Goal: Information Seeking & Learning: Learn about a topic

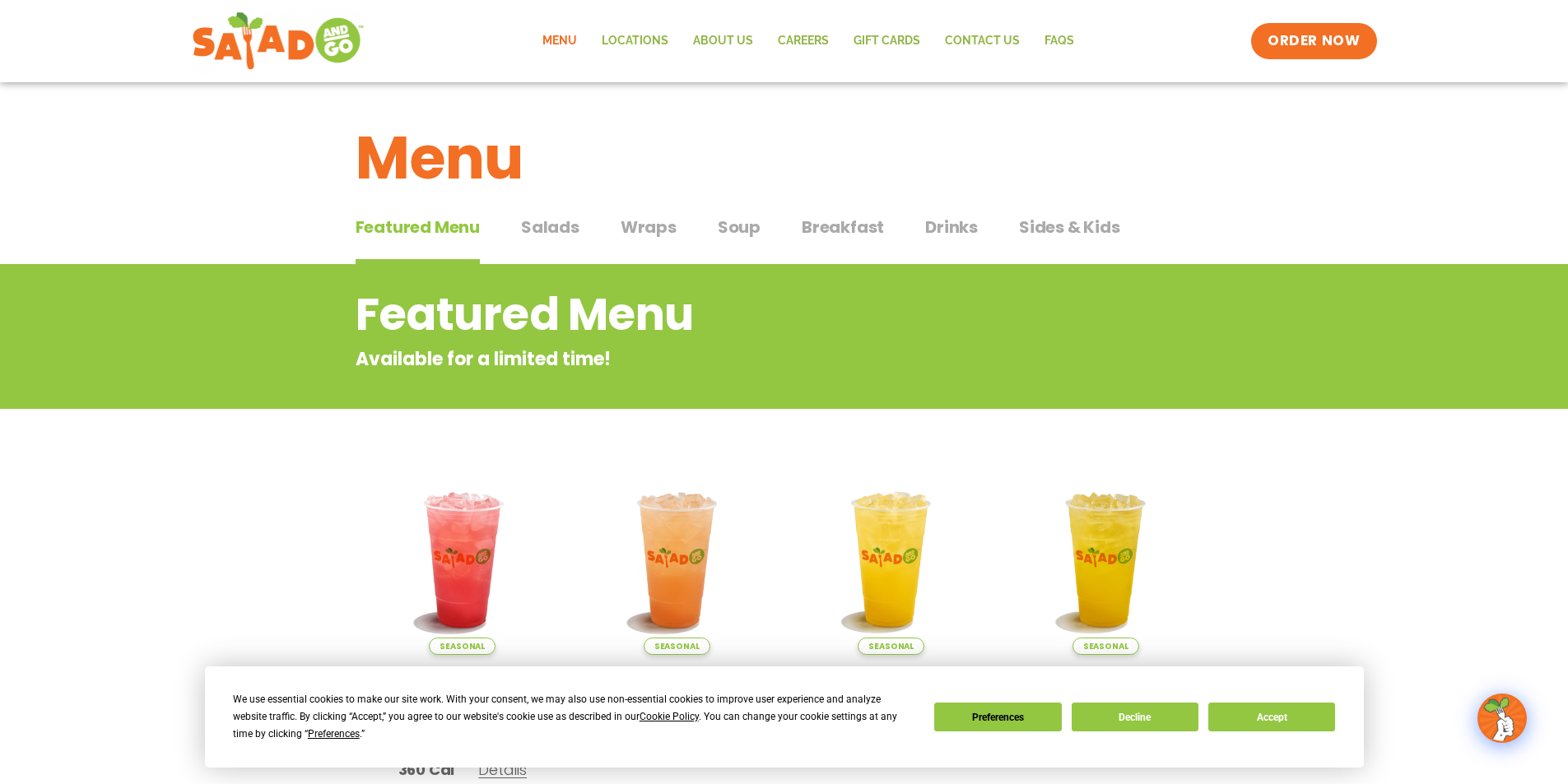
click at [559, 227] on span "Salads" at bounding box center [551, 227] width 59 height 24
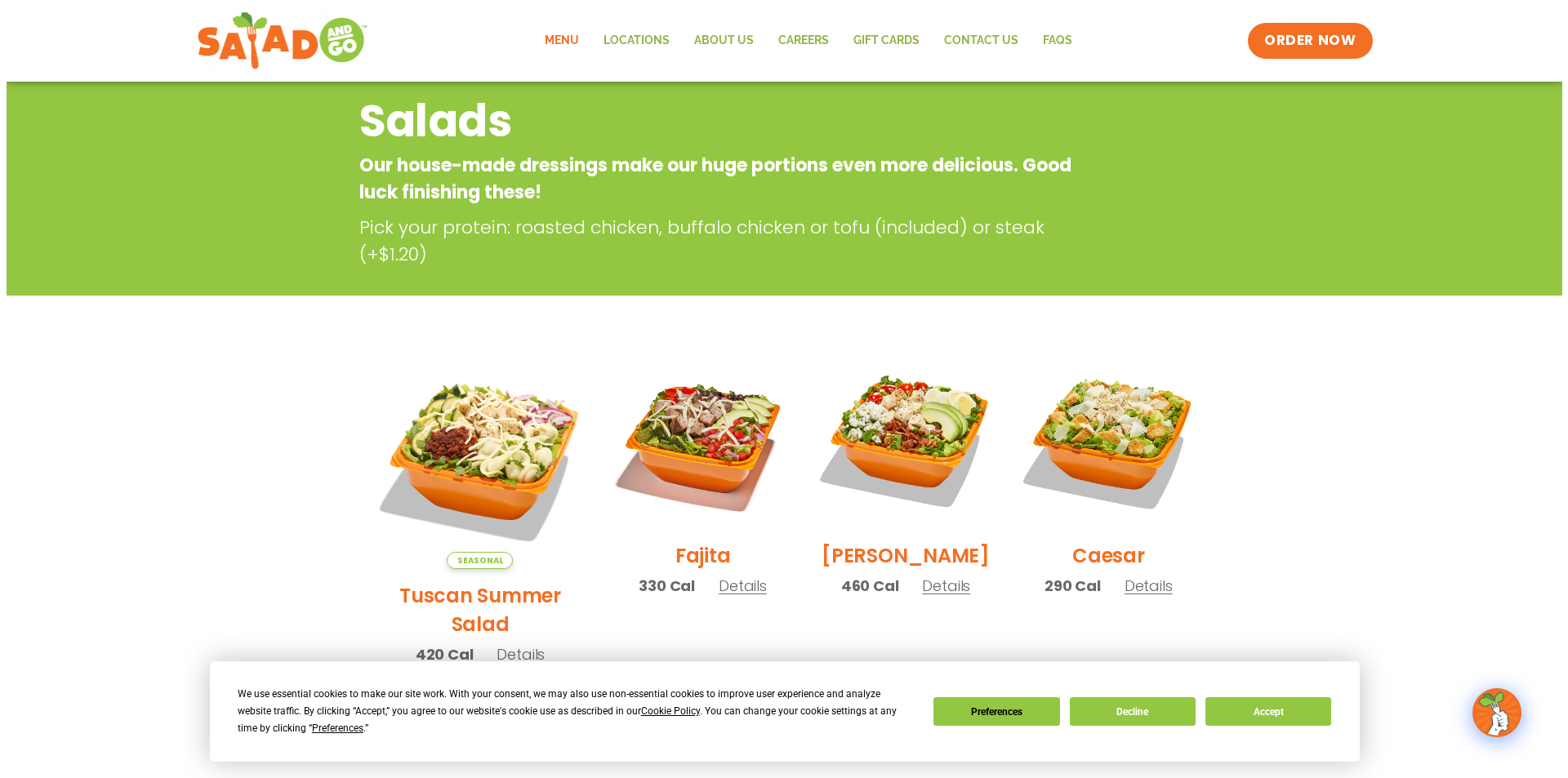
scroll to position [163, 0]
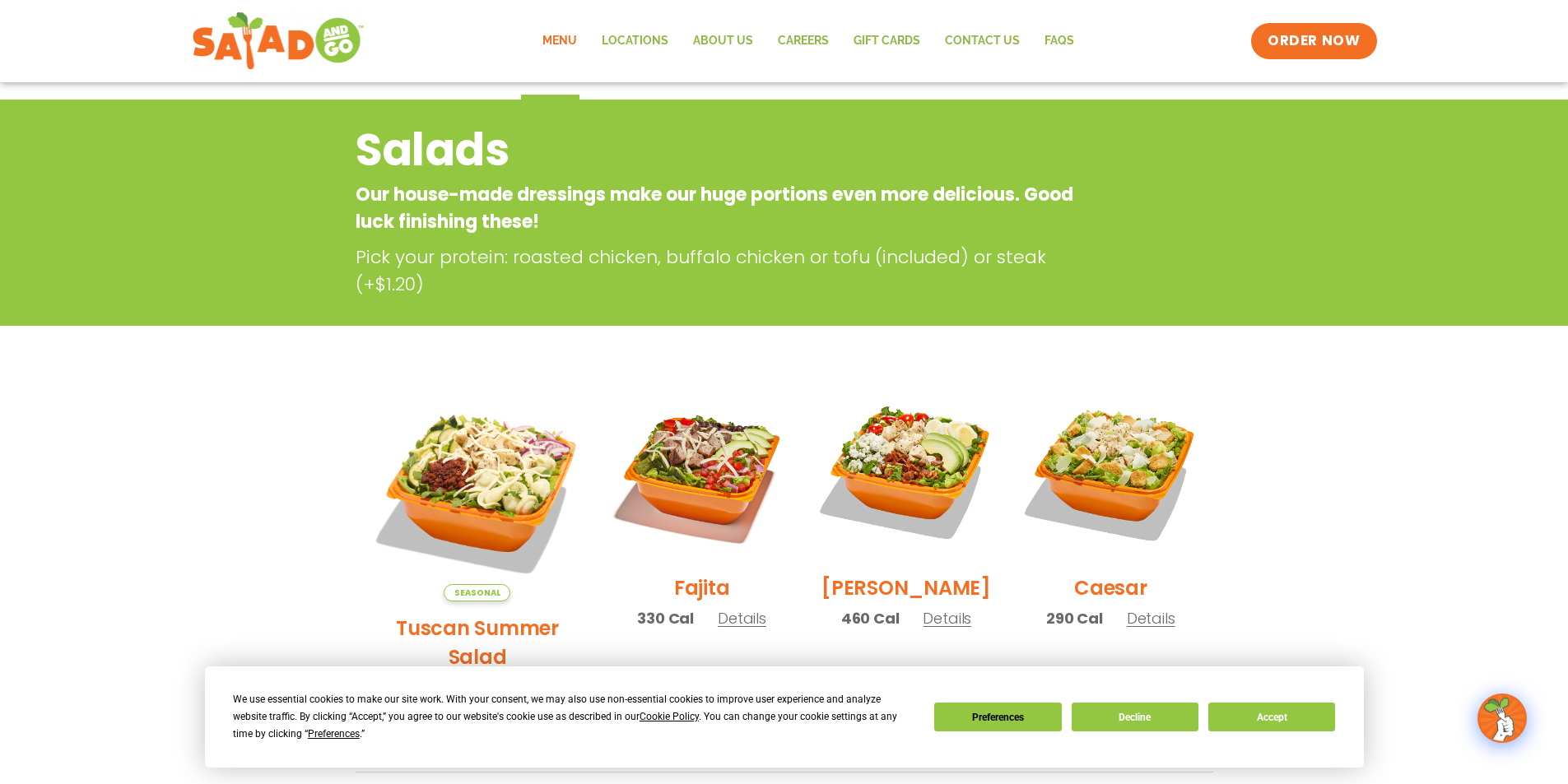
click at [728, 629] on span "Details" at bounding box center [742, 618] width 49 height 20
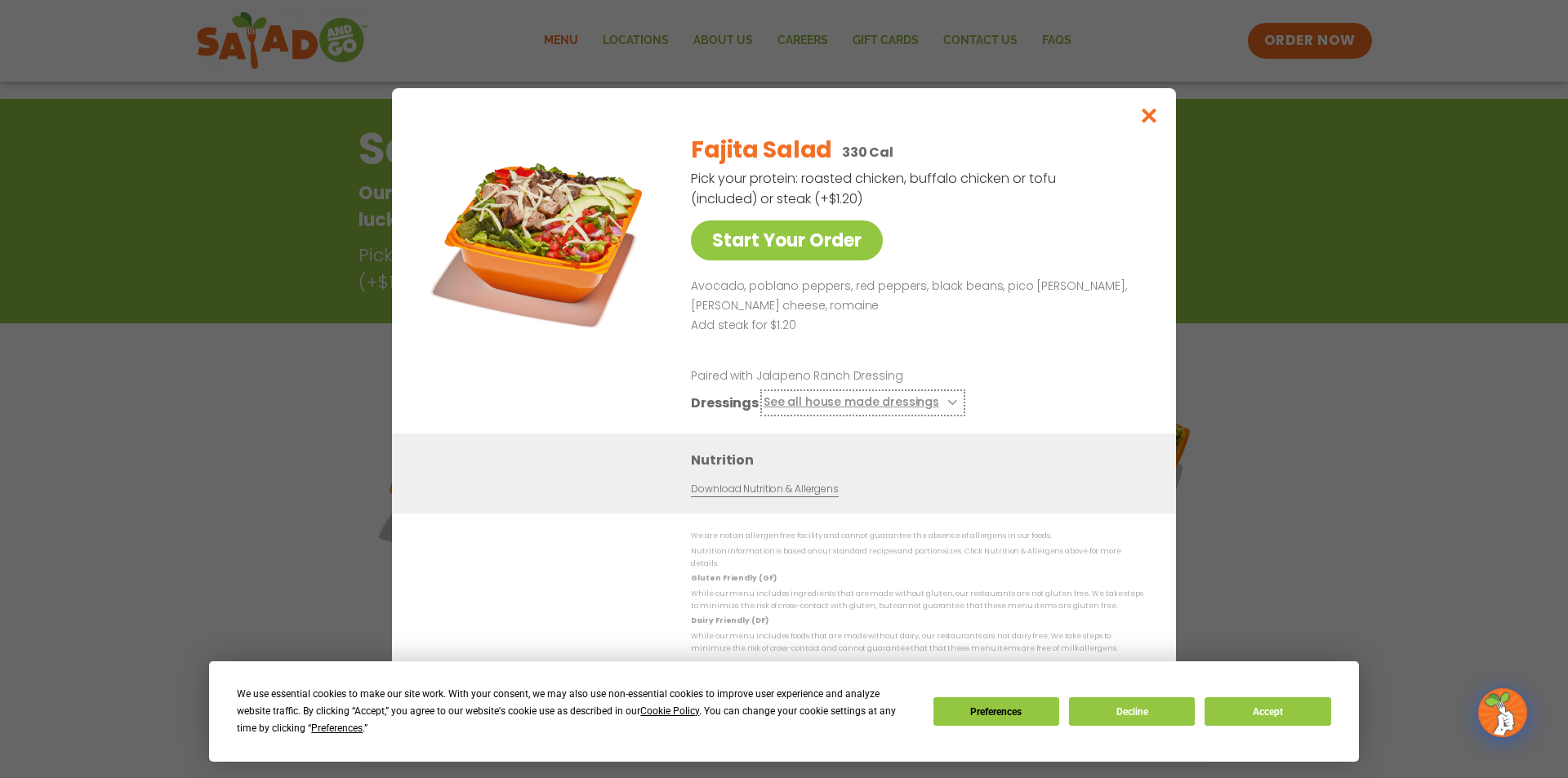
click at [889, 407] on button "See all house made dressings" at bounding box center [862, 403] width 199 height 20
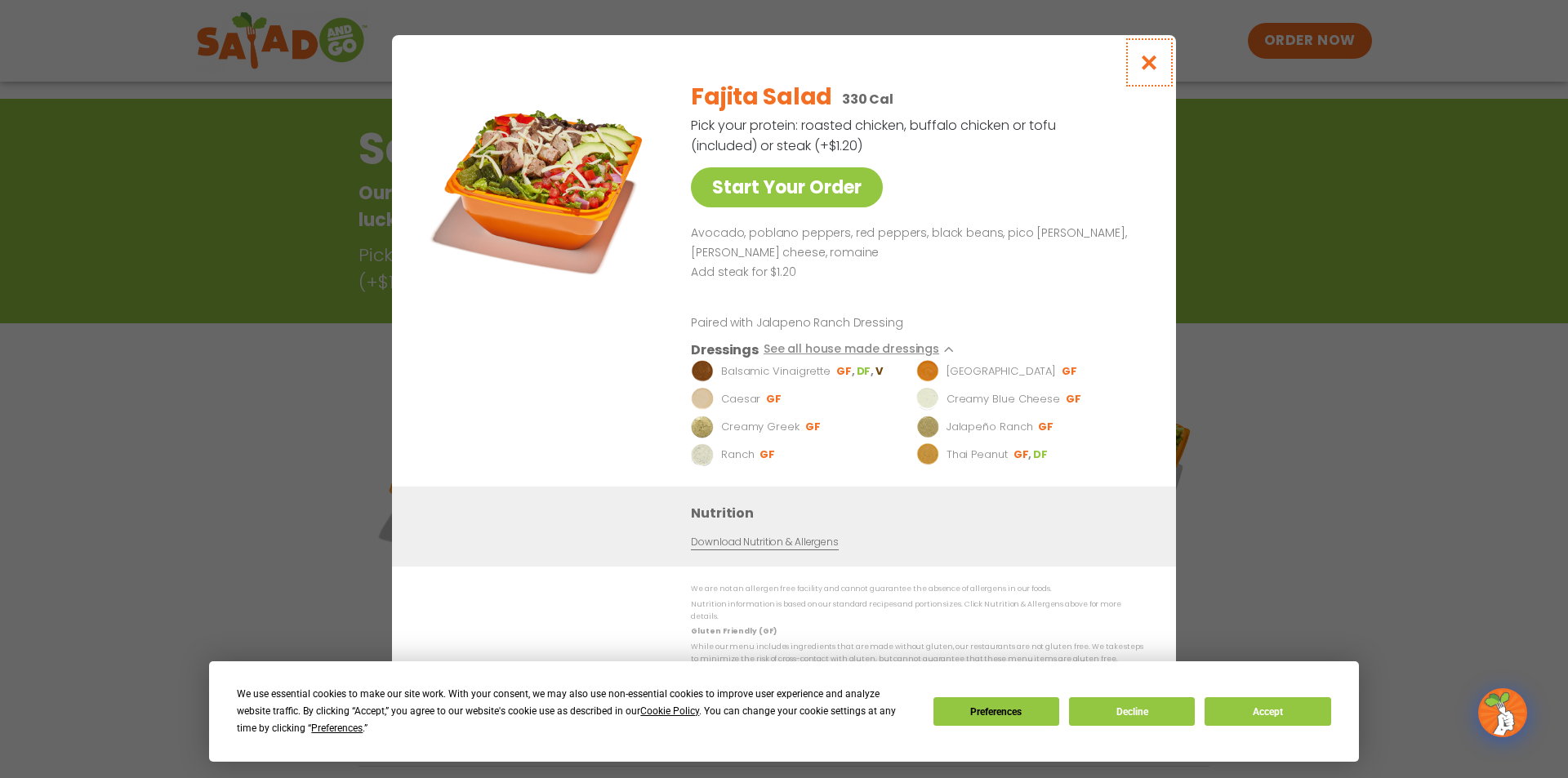
click at [1153, 64] on icon "Close modal" at bounding box center [1149, 63] width 20 height 18
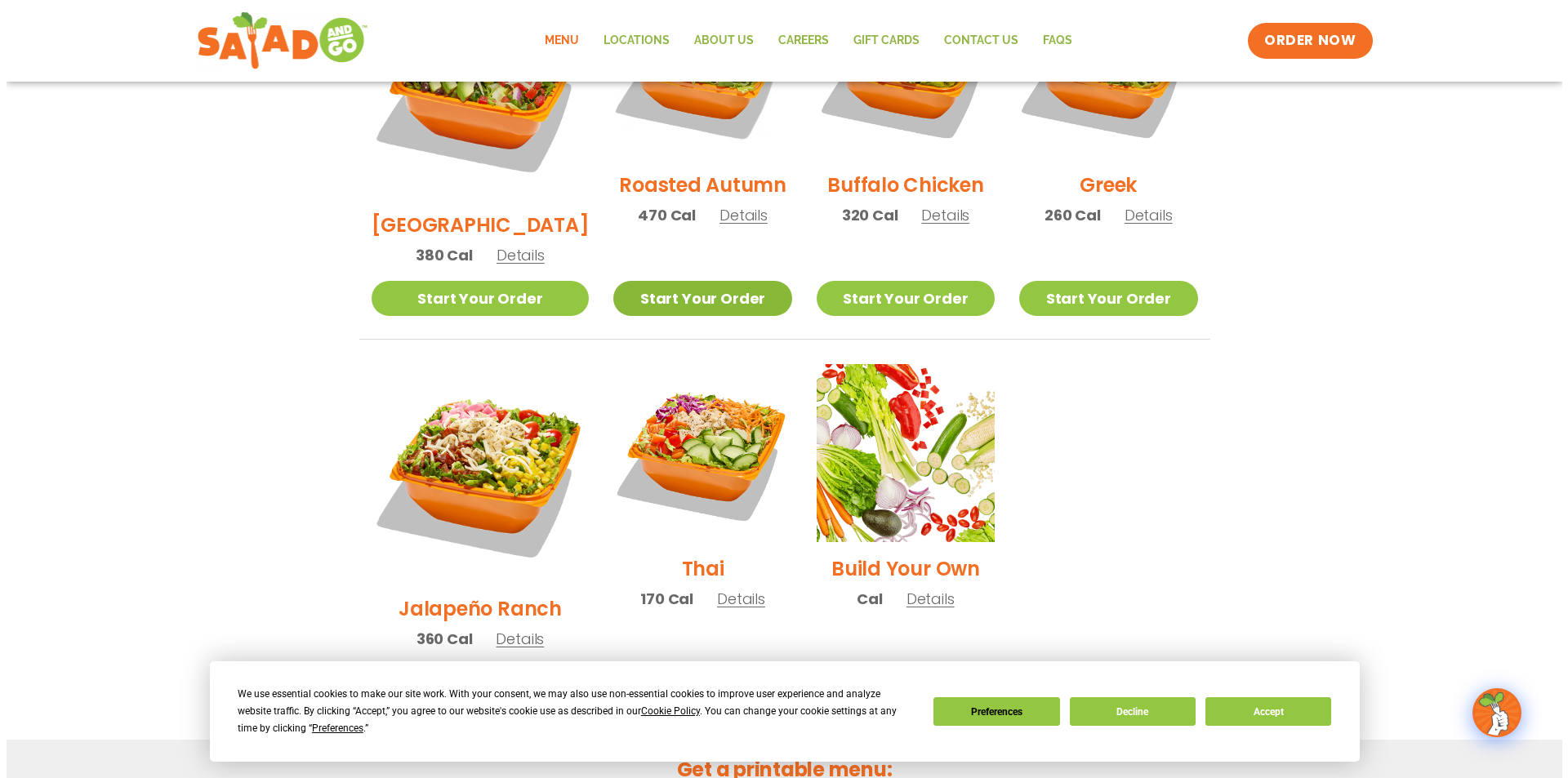
scroll to position [996, 0]
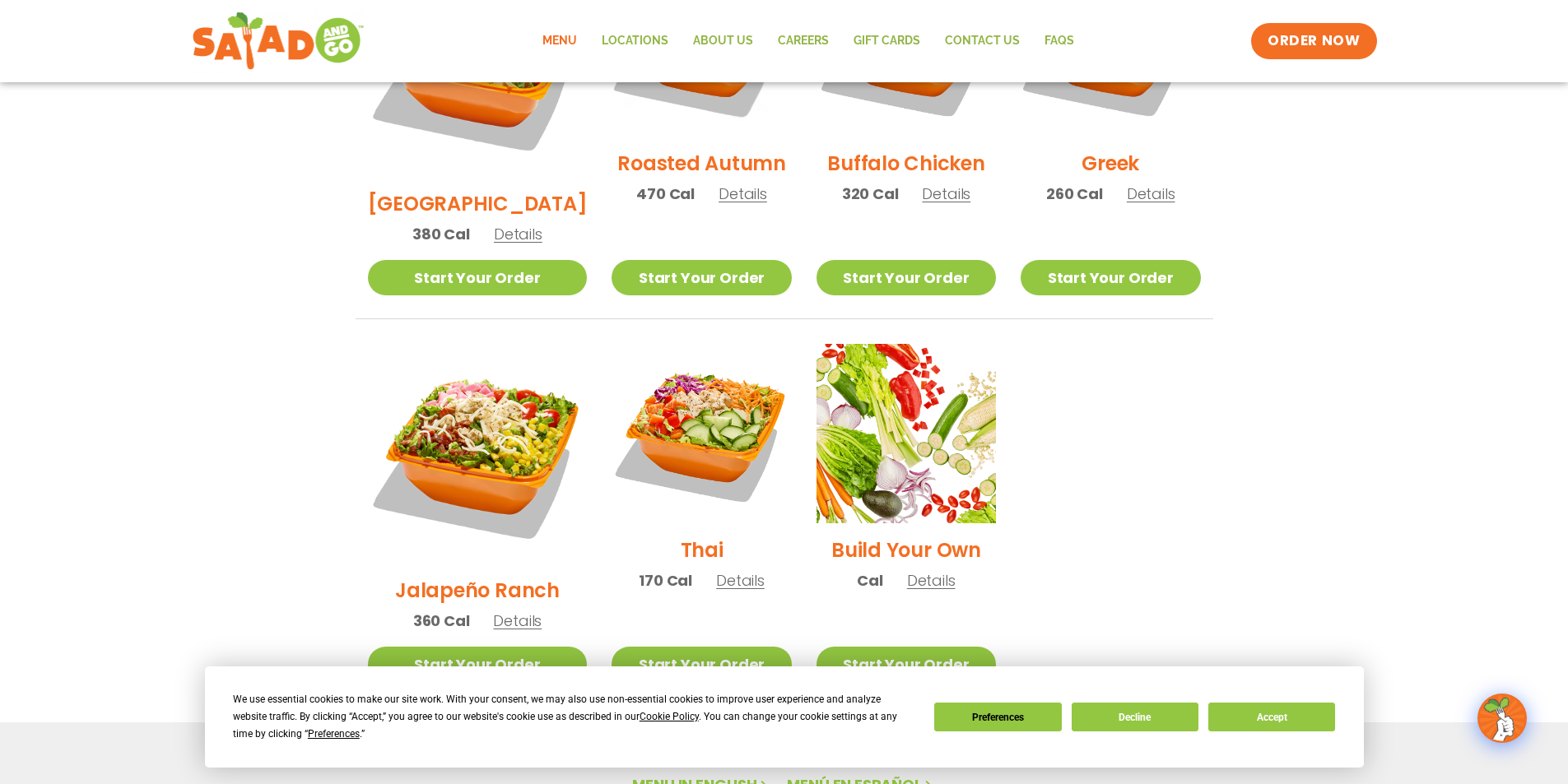
click at [494, 610] on span "Details" at bounding box center [517, 620] width 49 height 20
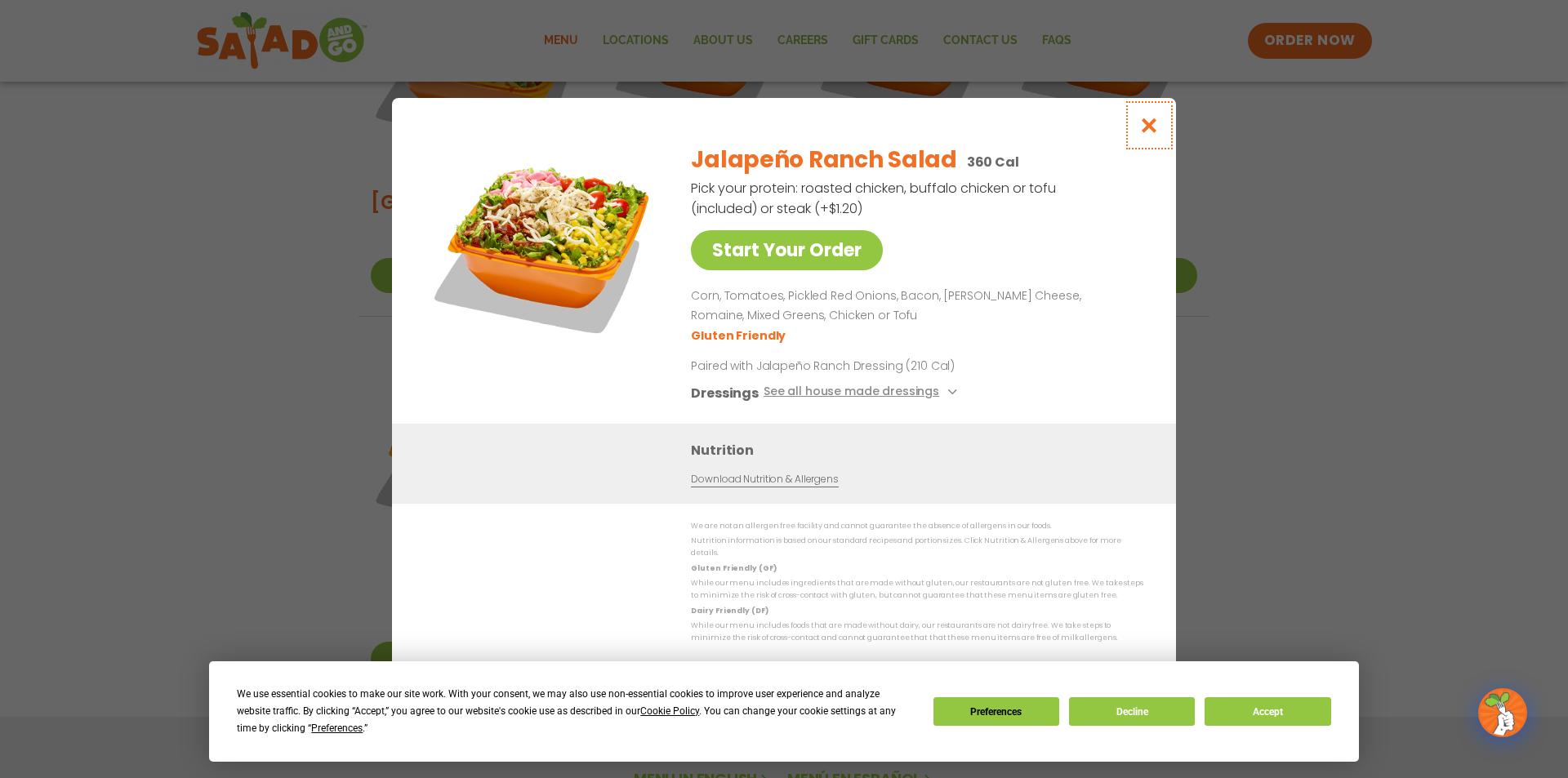
click at [1148, 128] on icon "Close modal" at bounding box center [1149, 125] width 20 height 18
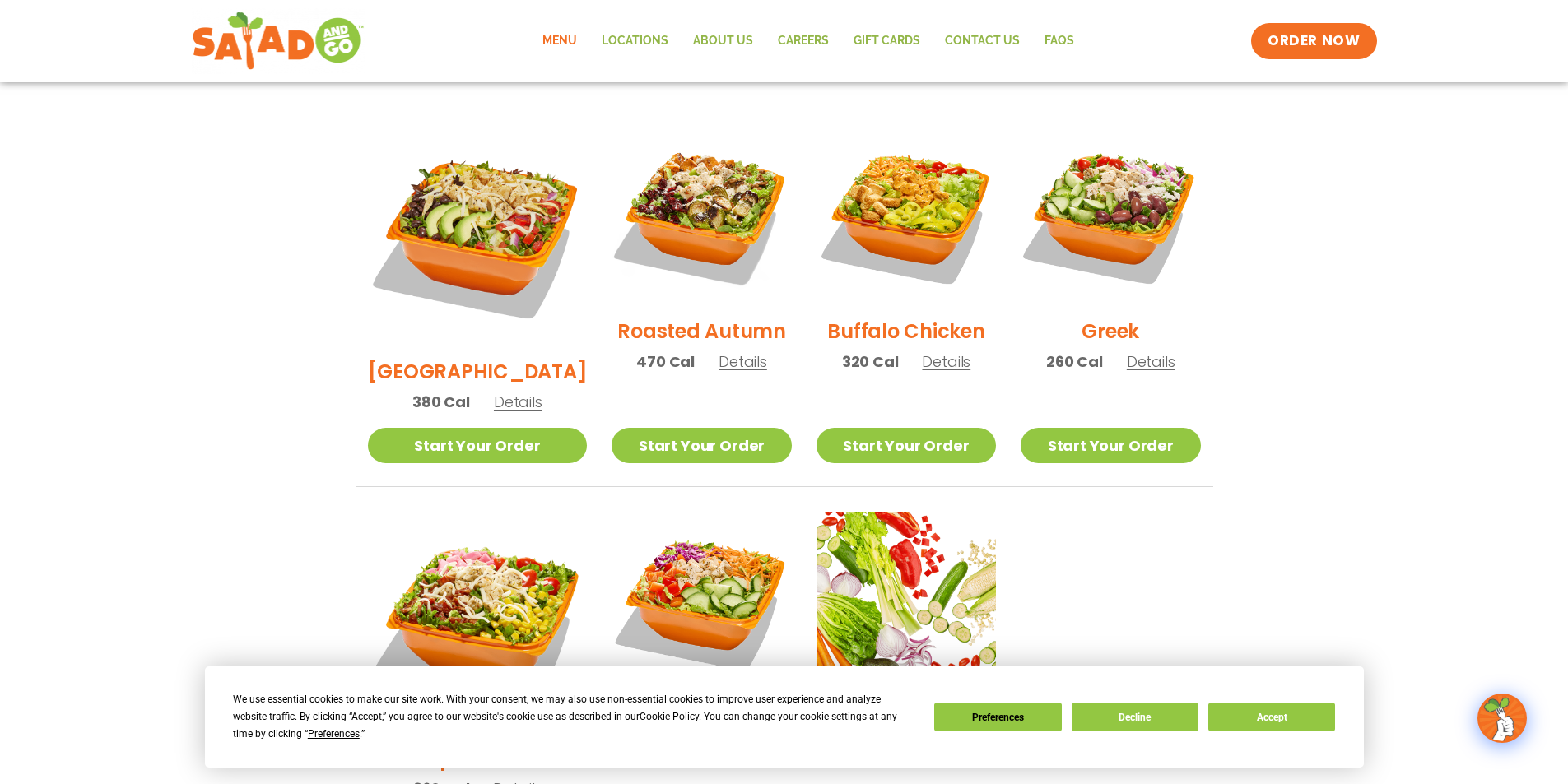
scroll to position [425, 0]
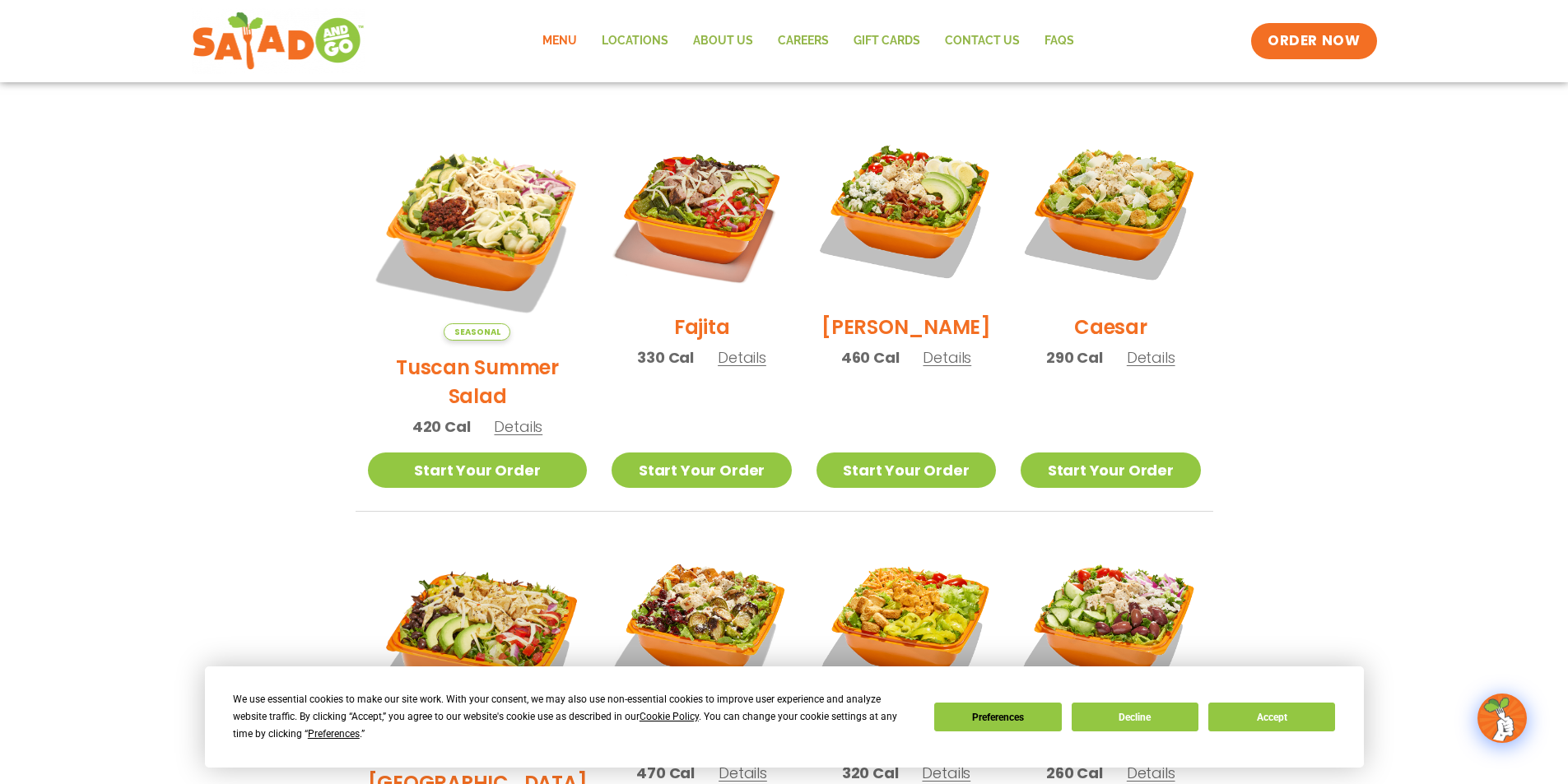
click at [927, 364] on span "Details" at bounding box center [947, 357] width 49 height 20
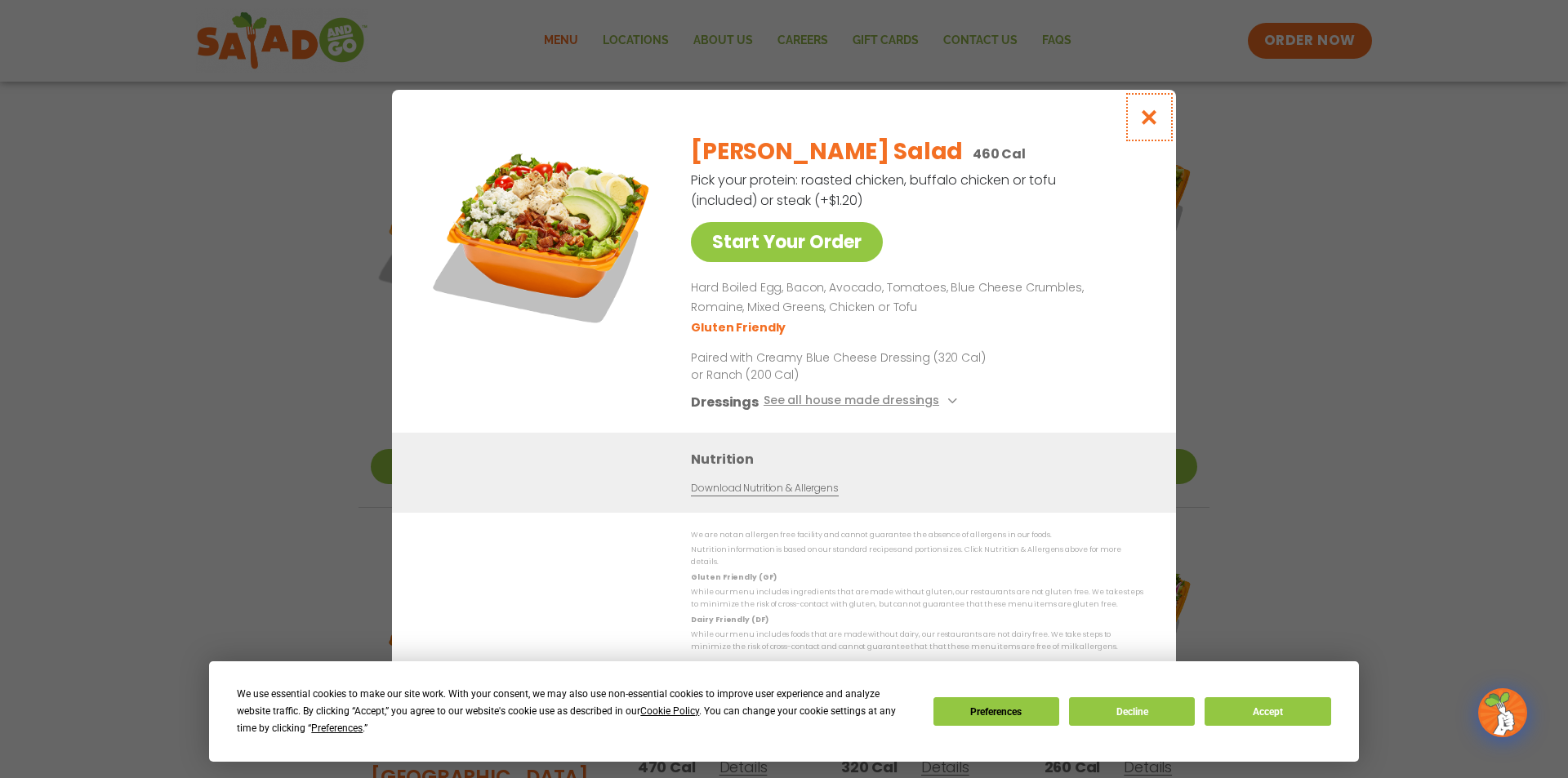
click at [1149, 119] on icon "Close modal" at bounding box center [1149, 117] width 20 height 18
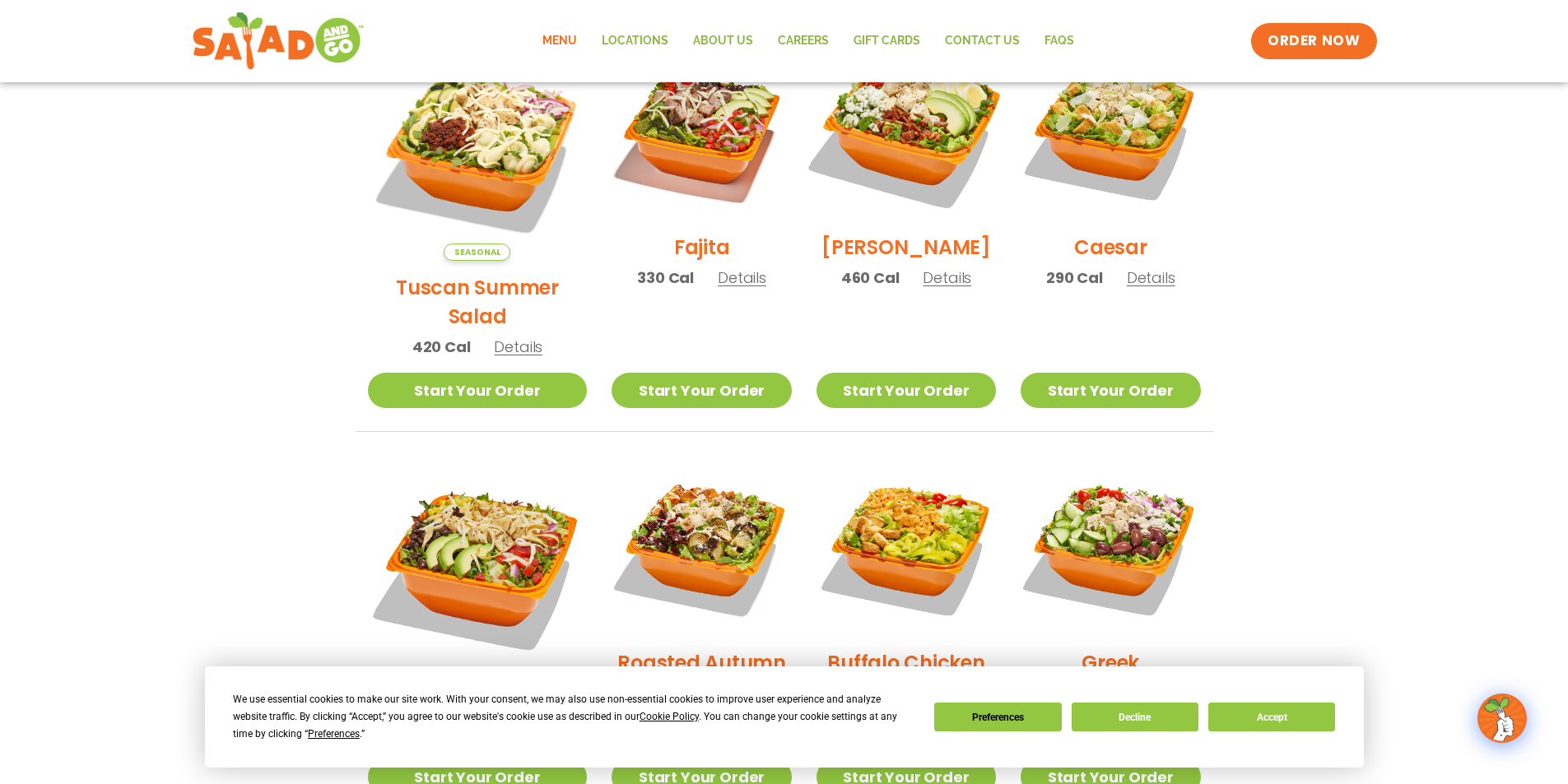
scroll to position [672, 0]
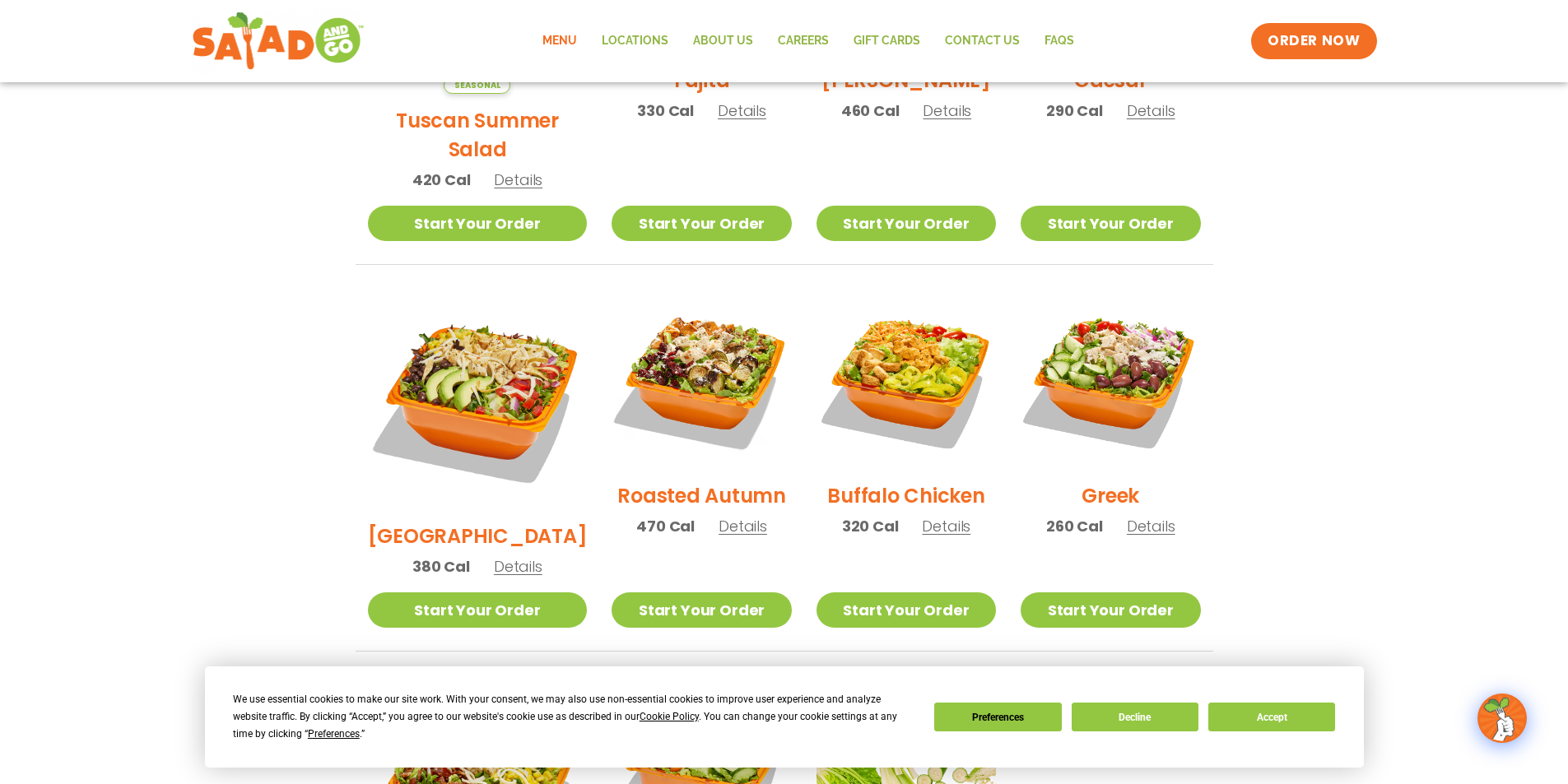
click at [722, 516] on span "Details" at bounding box center [743, 526] width 49 height 20
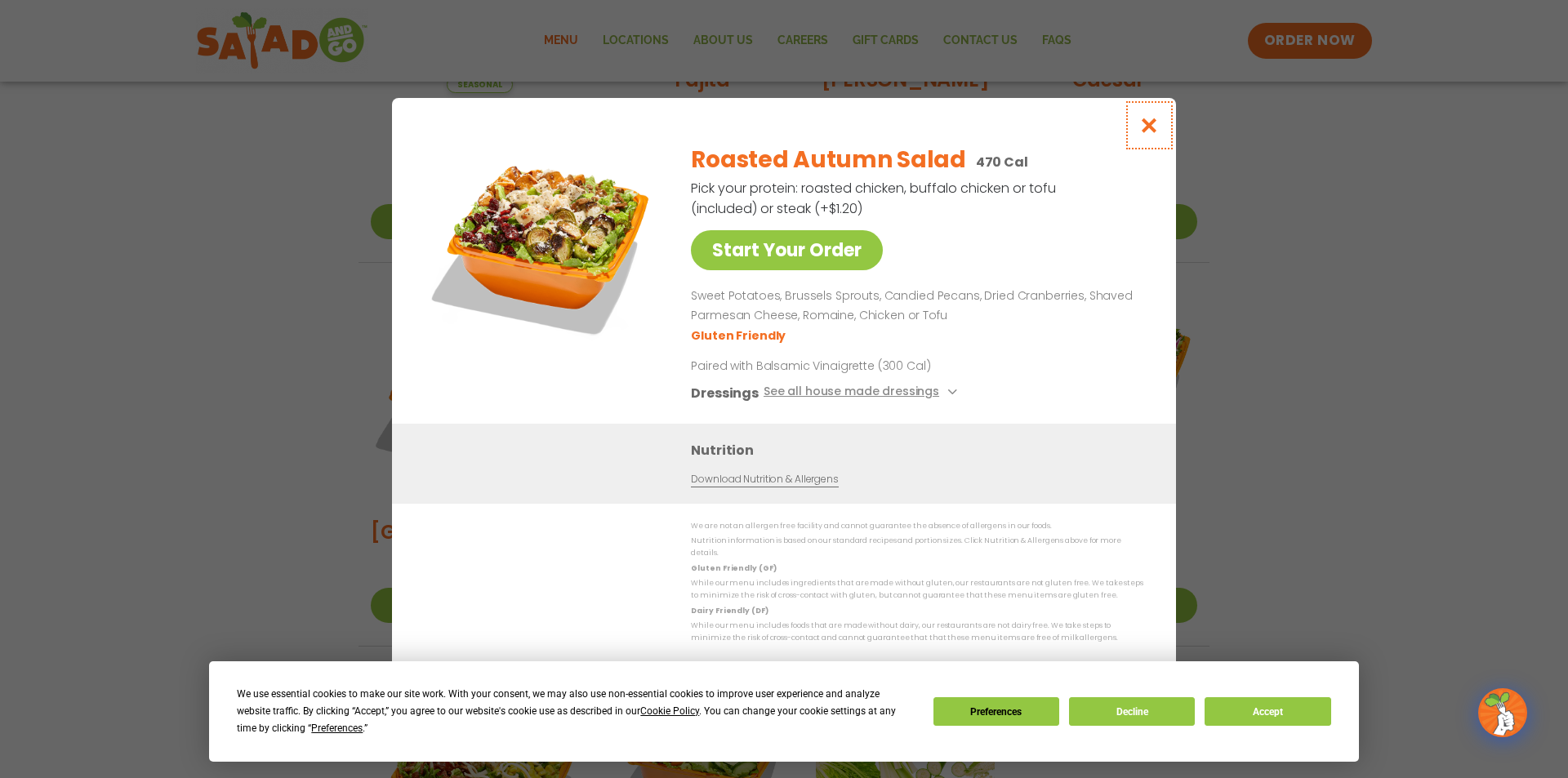
click at [1154, 133] on icon "Close modal" at bounding box center [1149, 125] width 20 height 18
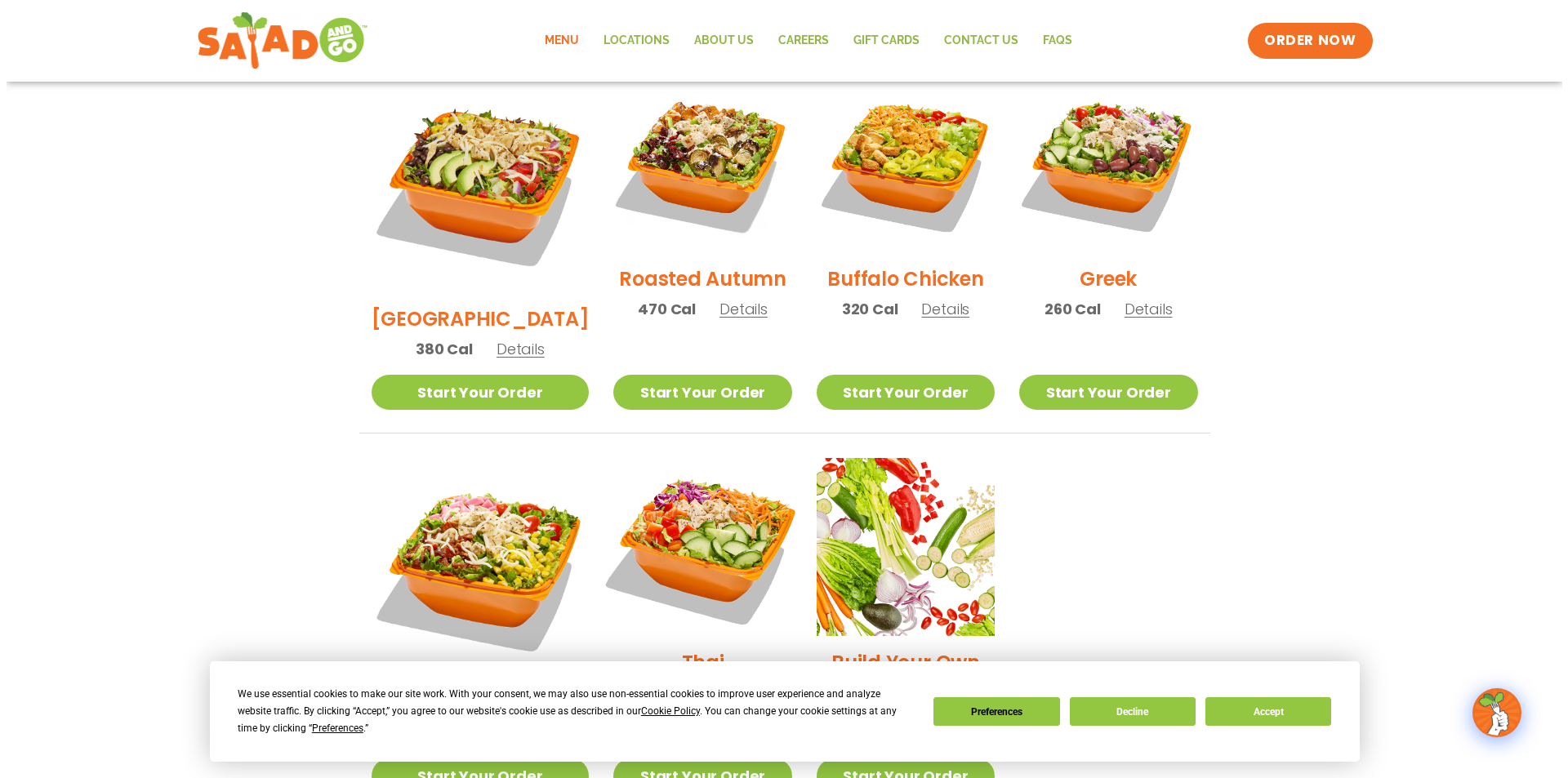
scroll to position [911, 0]
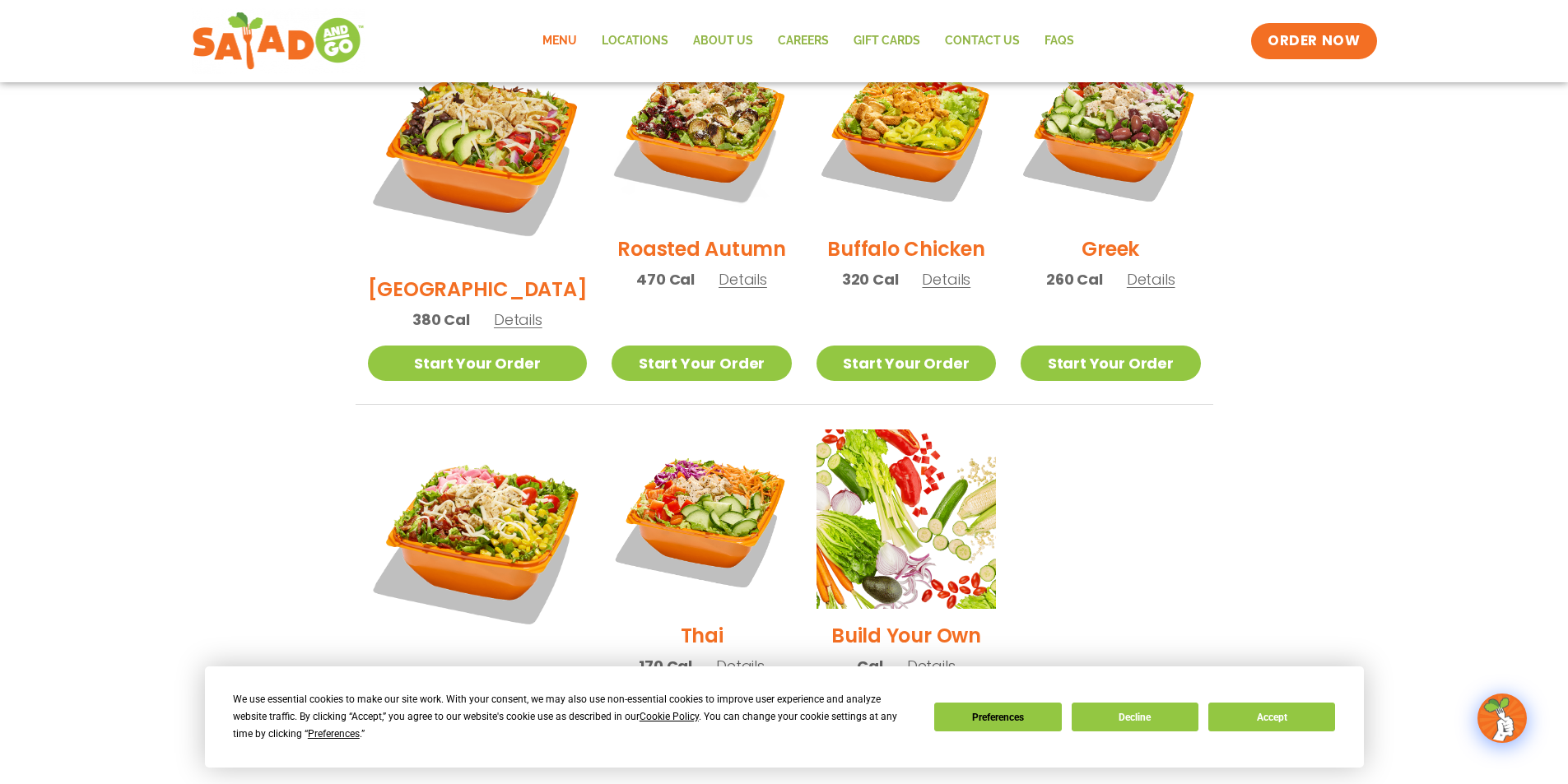
click at [515, 309] on span "Details" at bounding box center [518, 319] width 49 height 20
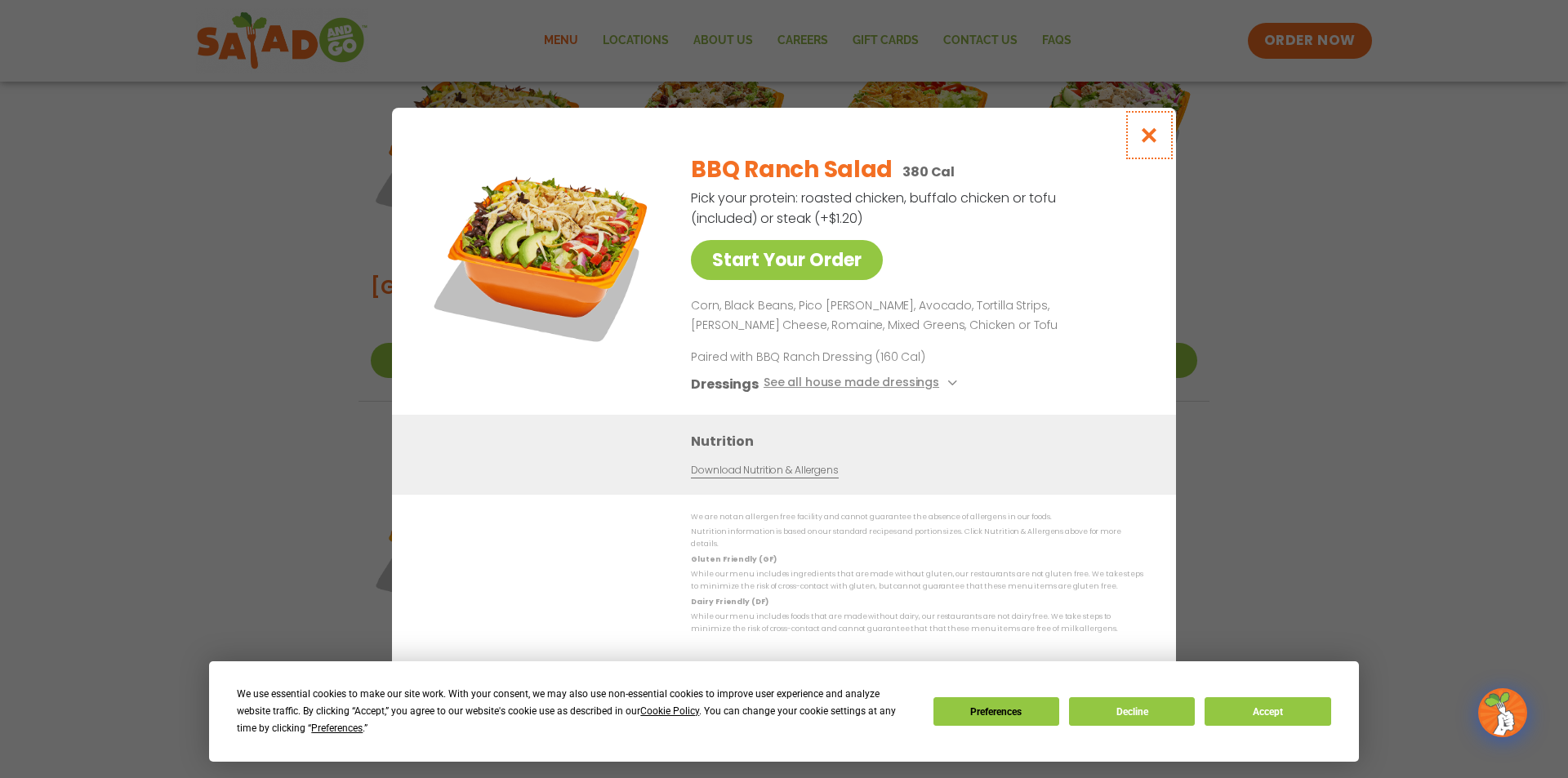
click at [1145, 139] on icon "Close modal" at bounding box center [1149, 135] width 20 height 18
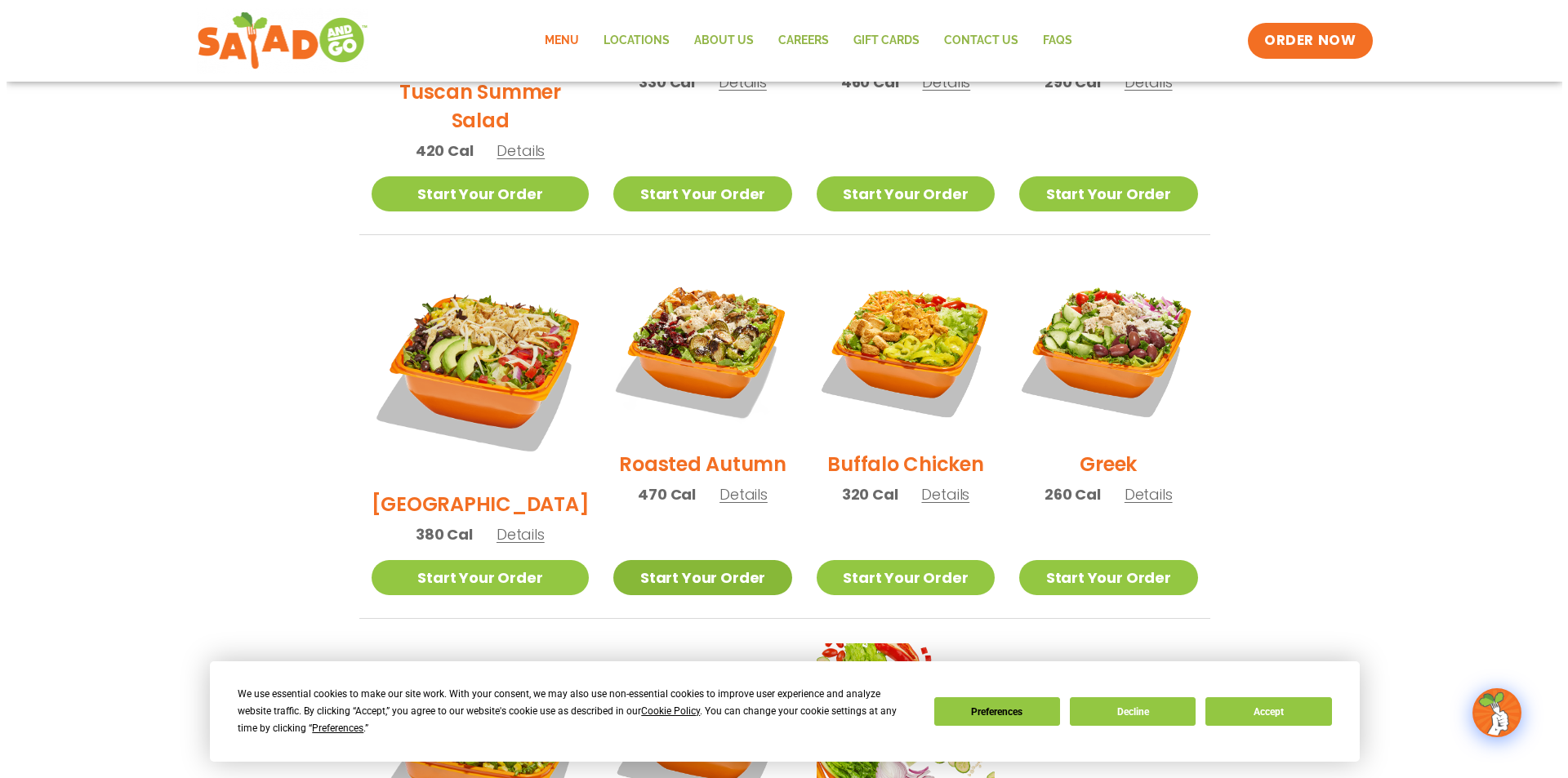
scroll to position [422, 0]
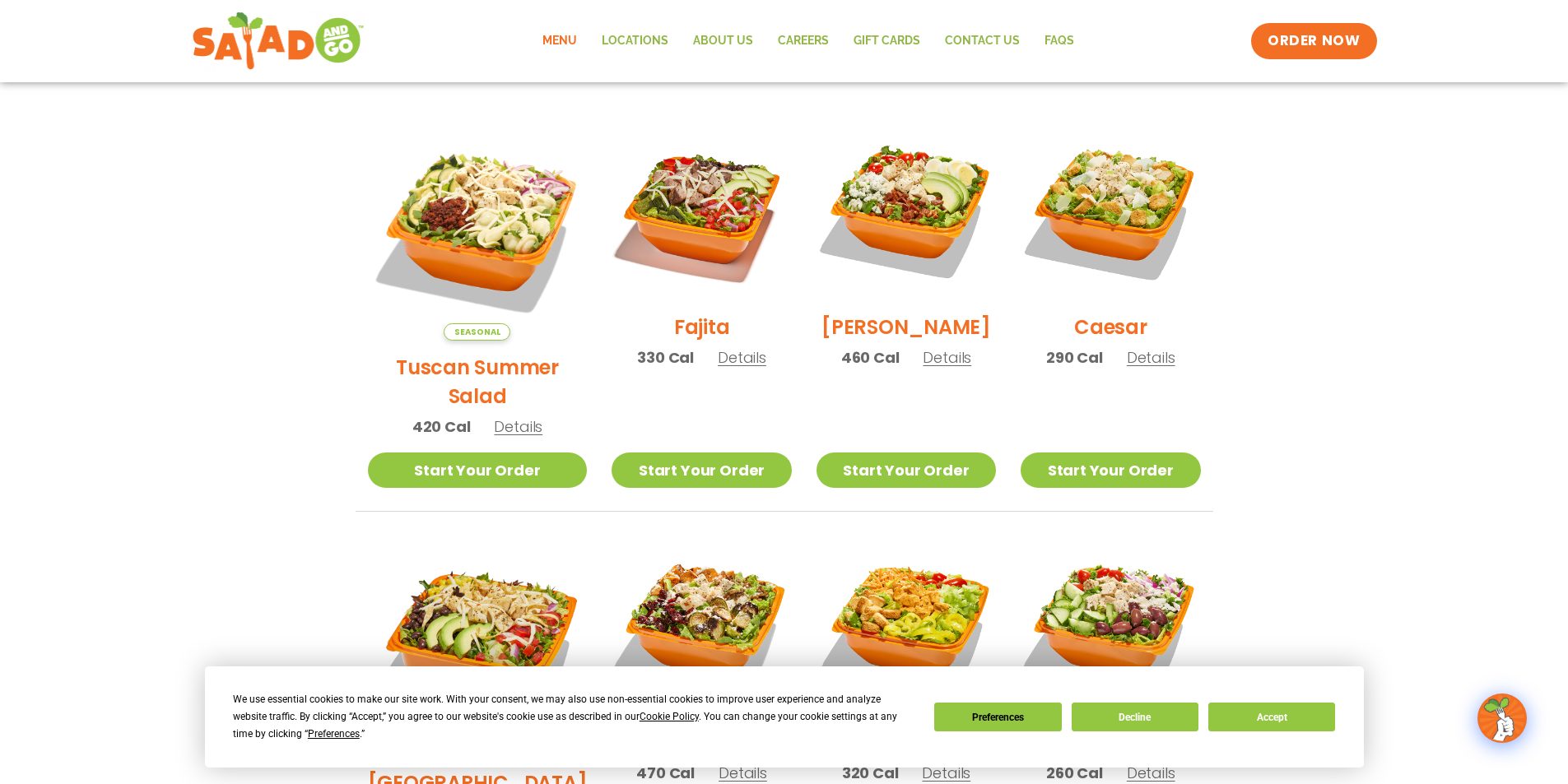
click at [721, 364] on span "Details" at bounding box center [742, 357] width 49 height 20
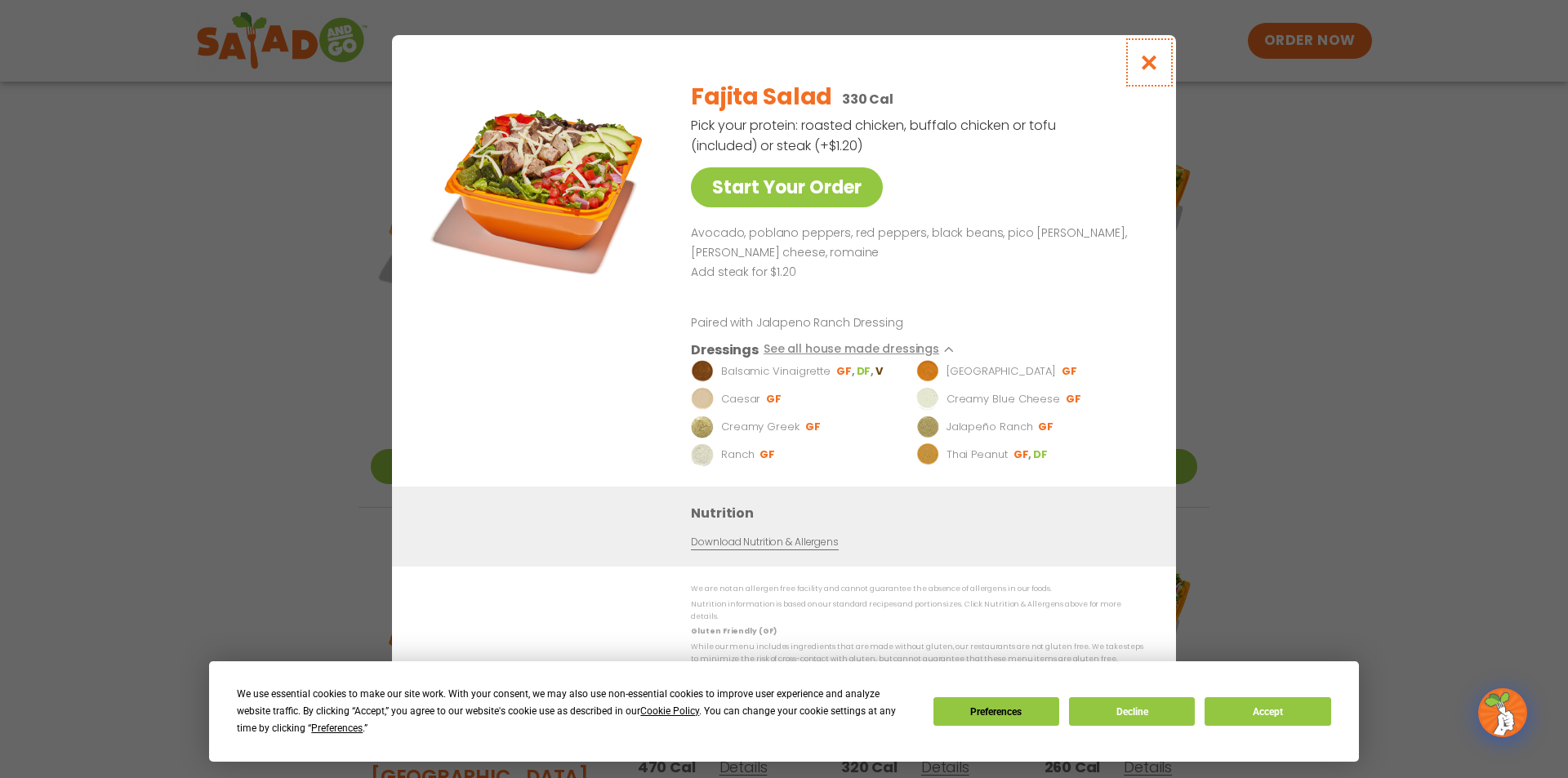
click at [1149, 65] on icon "Close modal" at bounding box center [1149, 63] width 20 height 18
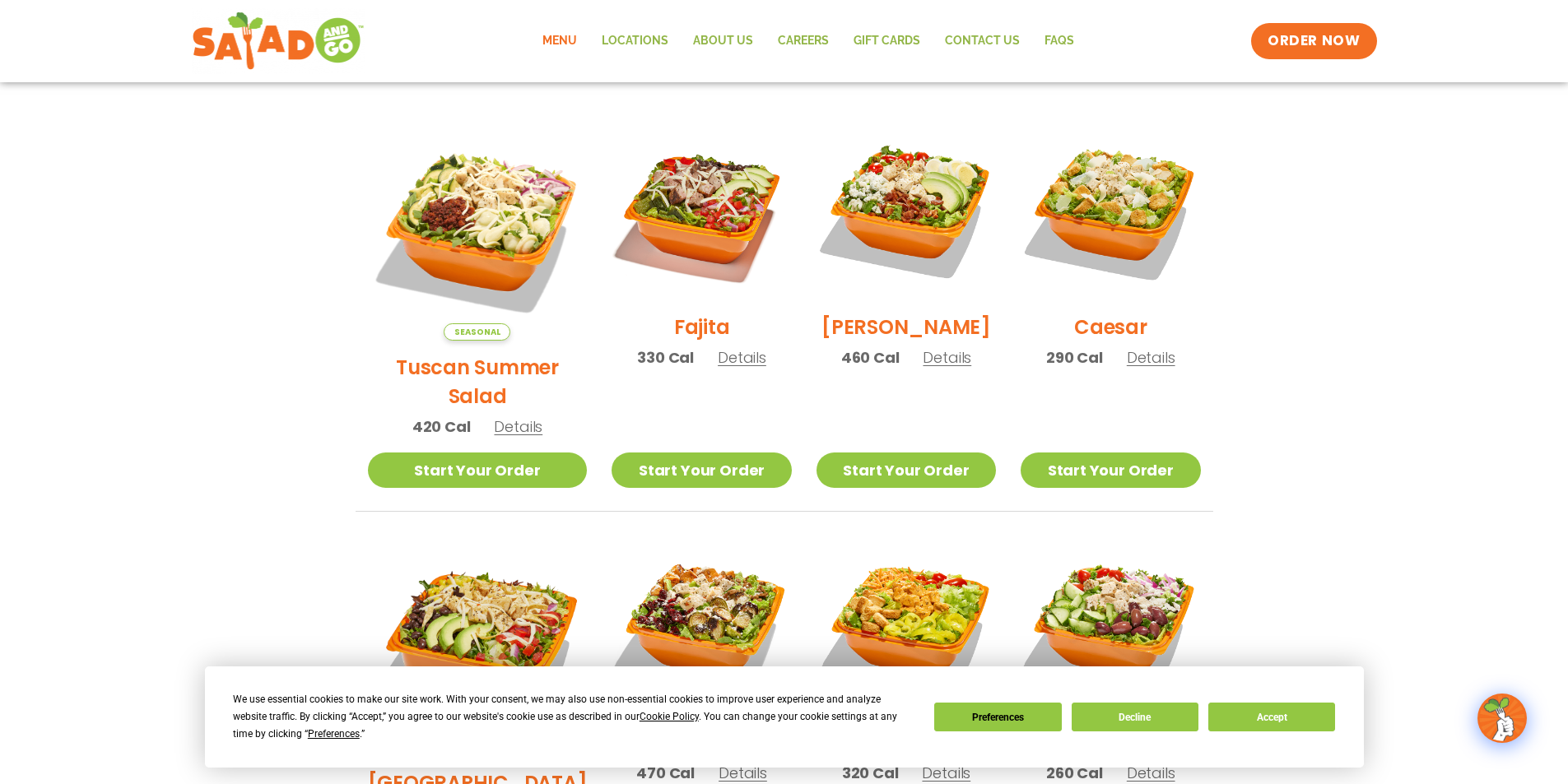
click at [504, 416] on span "Details" at bounding box center [518, 426] width 49 height 20
